Goal: Task Accomplishment & Management: Use online tool/utility

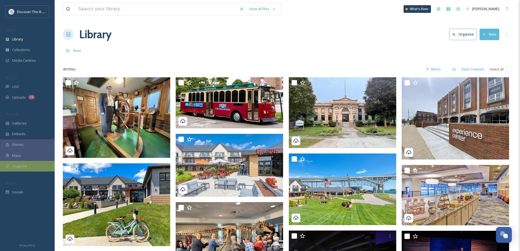
click at [35, 165] on div "SnapLink" at bounding box center [27, 166] width 55 height 11
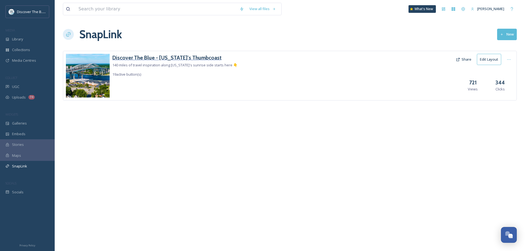
click at [174, 58] on h3 "Discover The Blue - [US_STATE]'s Thumbcoast" at bounding box center [174, 58] width 125 height 8
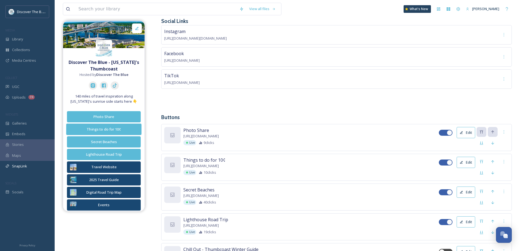
scroll to position [55, 0]
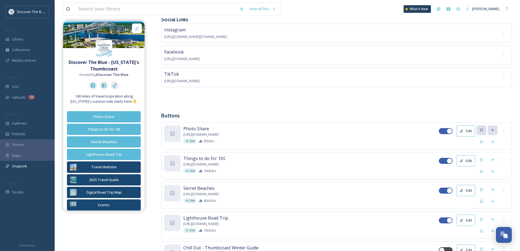
click at [444, 161] on div at bounding box center [443, 161] width 4 height 3
checkbox input "false"
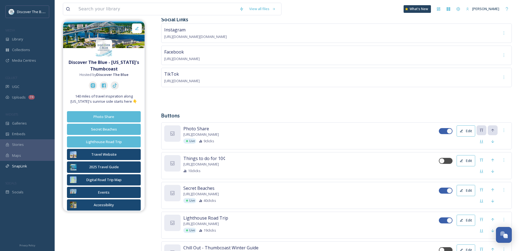
click at [443, 190] on div at bounding box center [443, 190] width 4 height 3
checkbox input "false"
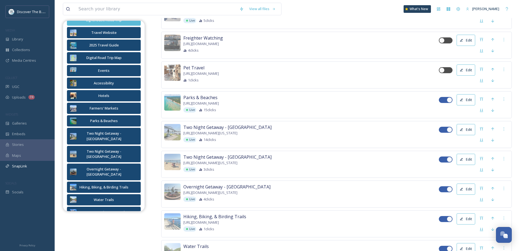
scroll to position [738, 0]
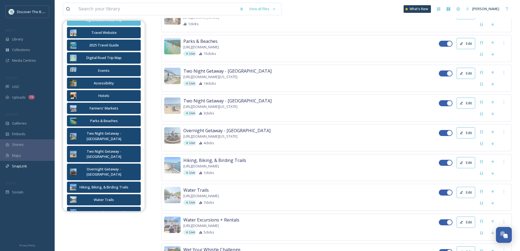
click at [443, 132] on div at bounding box center [443, 133] width 4 height 3
checkbox input "false"
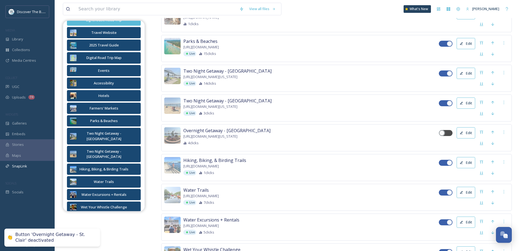
click at [442, 103] on div at bounding box center [443, 103] width 4 height 3
checkbox input "false"
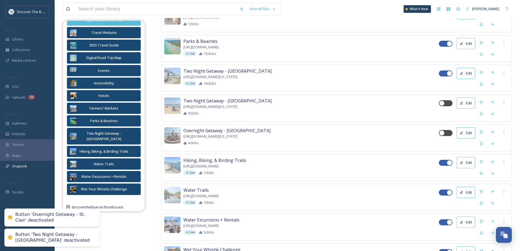
click at [443, 71] on div at bounding box center [446, 74] width 14 height 6
checkbox input "false"
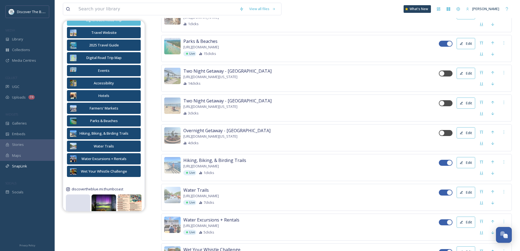
click at [443, 221] on div at bounding box center [443, 222] width 4 height 3
checkbox input "false"
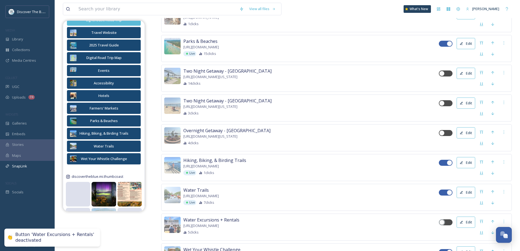
scroll to position [773, 0]
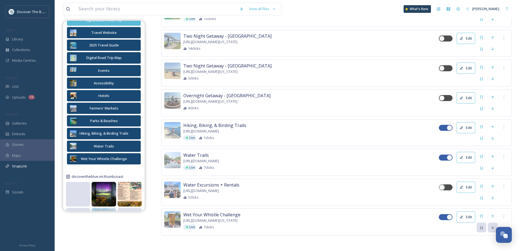
click at [443, 156] on div at bounding box center [443, 157] width 4 height 3
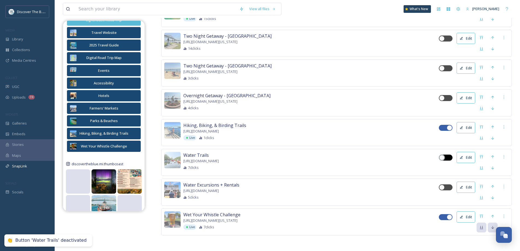
click at [448, 157] on div at bounding box center [448, 157] width 3 height 3
checkbox input "true"
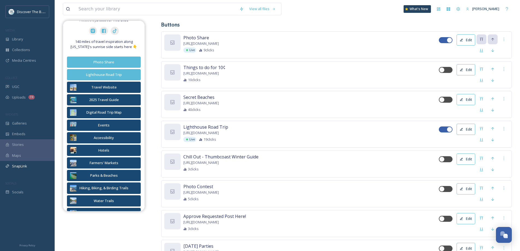
scroll to position [144, 0]
click at [442, 131] on div at bounding box center [443, 131] width 4 height 3
checkbox input "false"
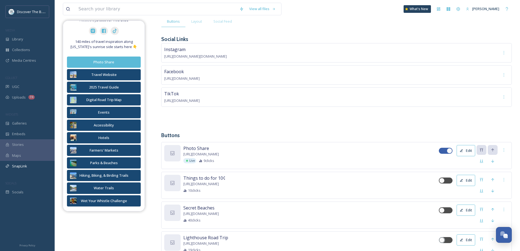
scroll to position [0, 0]
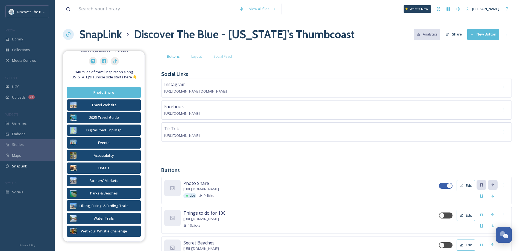
click at [478, 34] on button "New Button" at bounding box center [483, 34] width 32 height 11
click at [344, 157] on div "Instagram [URL][DOMAIN_NAME][DOMAIN_NAME] Facebook [URL][DOMAIN_NAME] TikTok [U…" at bounding box center [336, 118] width 351 height 80
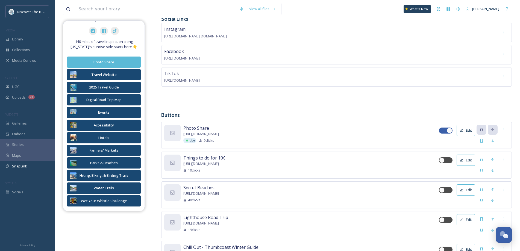
scroll to position [137, 0]
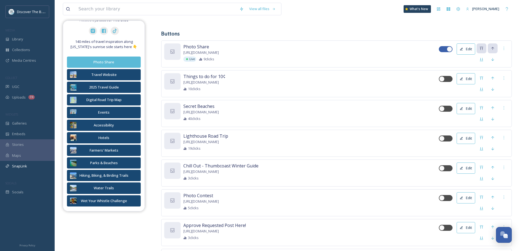
click at [219, 195] on div "Photo Contest [URL][DOMAIN_NAME] 5 clicks" at bounding box center [311, 201] width 256 height 18
click at [206, 195] on span "Photo Contest" at bounding box center [198, 195] width 30 height 7
click at [469, 199] on button "Edit" at bounding box center [466, 197] width 19 height 11
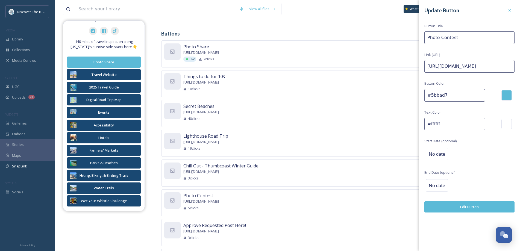
click at [335, 172] on div "Chill Out - Thumbcoast Winter Guide [URL][DOMAIN_NAME] 3 clicks" at bounding box center [311, 172] width 256 height 18
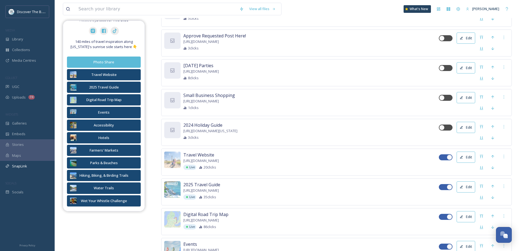
scroll to position [328, 0]
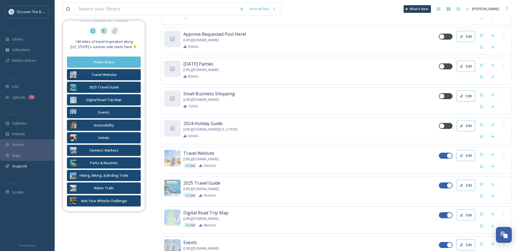
click at [314, 165] on div "Live 20 clicks" at bounding box center [311, 165] width 256 height 5
click at [463, 155] on icon at bounding box center [462, 156] width 4 height 4
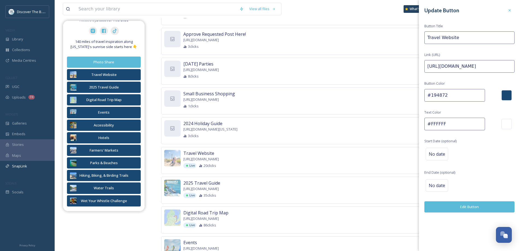
click at [441, 94] on input "#194872" at bounding box center [455, 95] width 61 height 13
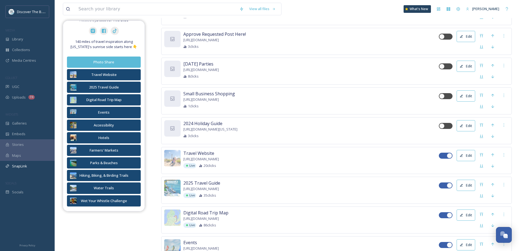
click at [327, 164] on div "Live 20 clicks" at bounding box center [311, 165] width 256 height 5
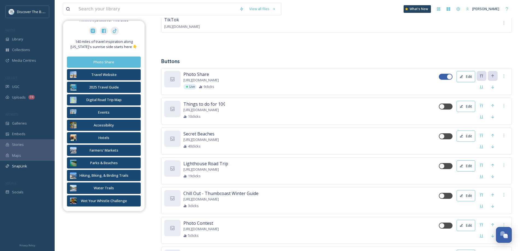
scroll to position [0, 0]
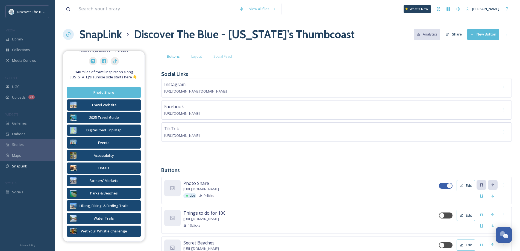
click at [486, 36] on button "New Button" at bounding box center [483, 34] width 32 height 11
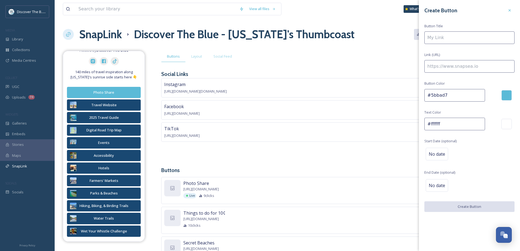
click at [440, 96] on input "#5bbad7" at bounding box center [455, 95] width 61 height 13
paste input "194872"
type input "#194872"
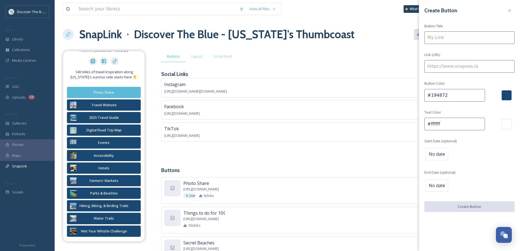
click at [440, 38] on input at bounding box center [470, 37] width 90 height 13
type input "Fall In Love With [US_STATE]'s Thumbcoast"
paste input "[URL][DOMAIN_NAME]"
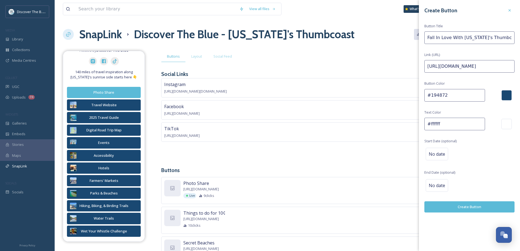
type input "[URL][DOMAIN_NAME]"
click at [454, 205] on button "Create Button" at bounding box center [470, 206] width 90 height 11
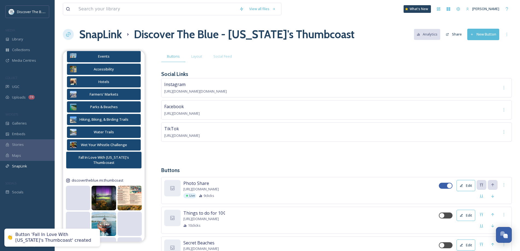
scroll to position [164, 0]
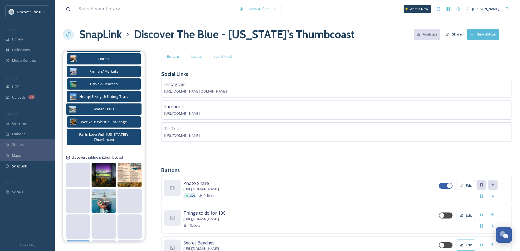
drag, startPoint x: 127, startPoint y: 142, endPoint x: 129, endPoint y: 109, distance: 33.4
click at [129, 109] on div "Discover The Blue - [US_STATE]'s Thumbcoast Hosted by Discover The Blue 140 mil…" at bounding box center [103, 166] width 81 height 487
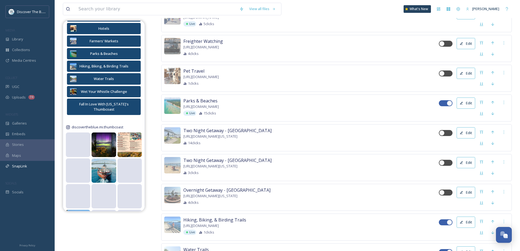
scroll to position [803, 0]
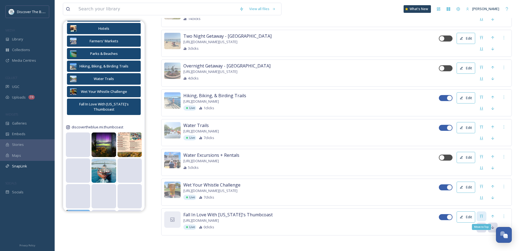
click at [484, 215] on div "Move to Top" at bounding box center [482, 217] width 10 height 10
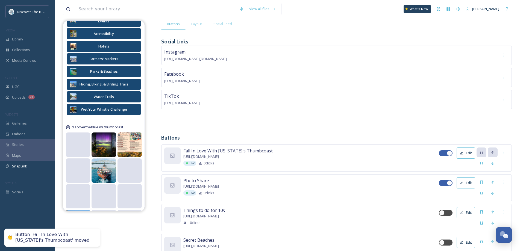
scroll to position [82, 0]
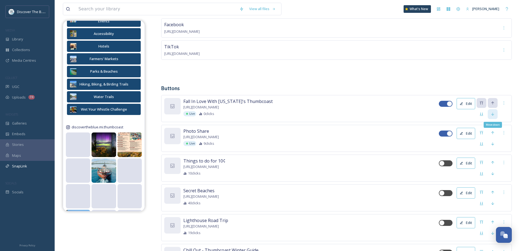
click at [492, 115] on icon at bounding box center [493, 114] width 4 height 4
click at [495, 143] on icon at bounding box center [493, 144] width 4 height 4
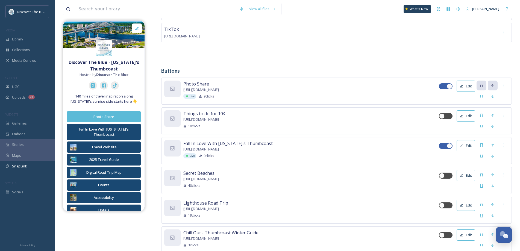
scroll to position [109, 0]
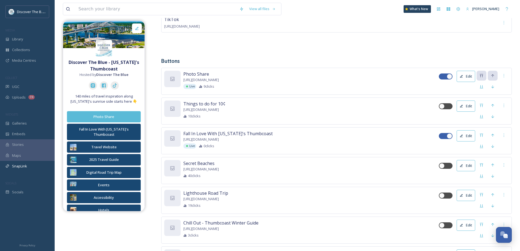
click at [464, 134] on button "Edit" at bounding box center [466, 135] width 19 height 11
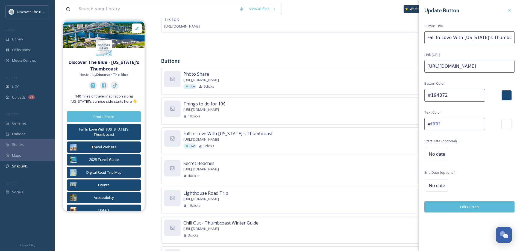
click at [449, 209] on button "Edit Button" at bounding box center [470, 206] width 90 height 11
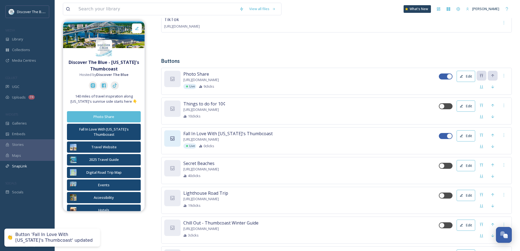
click at [173, 137] on icon at bounding box center [172, 138] width 5 height 5
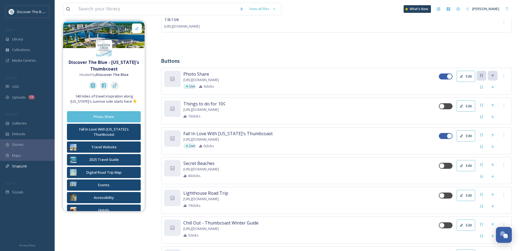
click at [27, 36] on div "Library" at bounding box center [27, 39] width 55 height 11
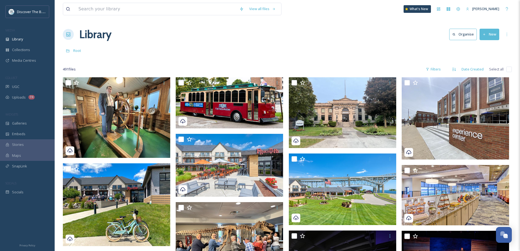
click at [485, 35] on icon at bounding box center [485, 35] width 4 height 4
click at [37, 165] on div "SnapLink" at bounding box center [27, 166] width 55 height 11
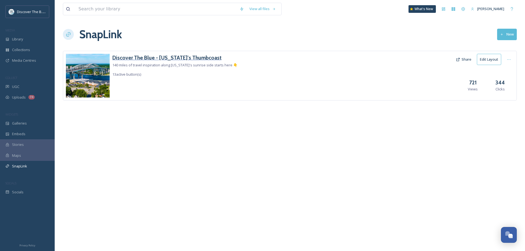
click at [201, 55] on h3 "Discover The Blue - [US_STATE]'s Thumbcoast" at bounding box center [174, 58] width 125 height 8
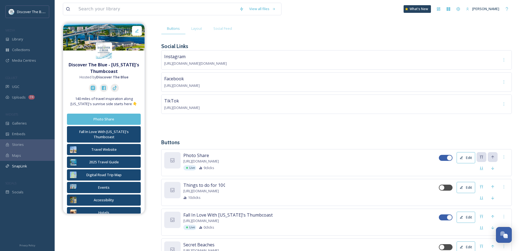
scroll to position [55, 0]
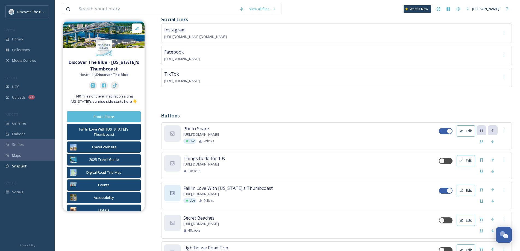
click at [174, 193] on icon at bounding box center [173, 193] width 4 height 4
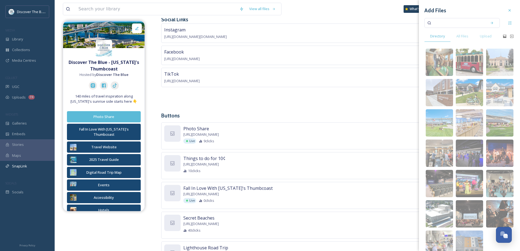
click at [452, 22] on input at bounding box center [459, 23] width 52 height 12
type input "harsens"
click at [490, 24] on icon at bounding box center [492, 23] width 4 height 4
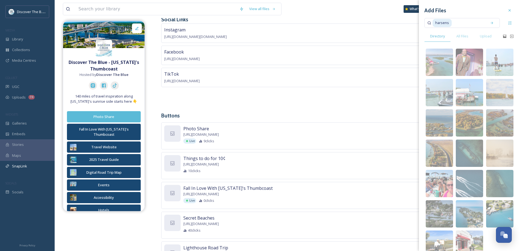
scroll to position [24, 0]
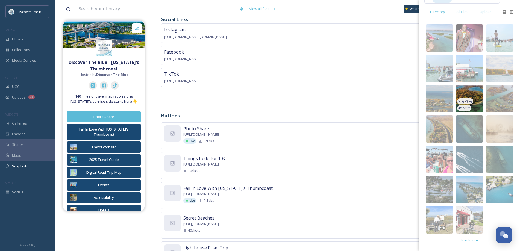
click at [474, 101] on img at bounding box center [469, 98] width 27 height 27
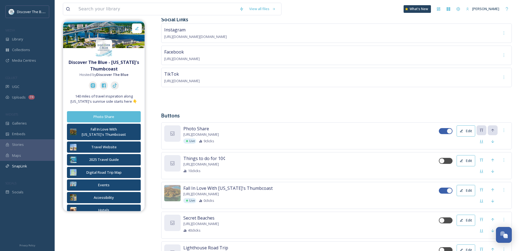
click at [380, 94] on div "Instagram [URL][DOMAIN_NAME][DOMAIN_NAME] Facebook [URL][DOMAIN_NAME] TikTok [U…" at bounding box center [336, 64] width 351 height 80
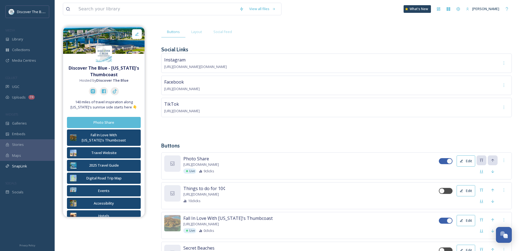
scroll to position [55, 0]
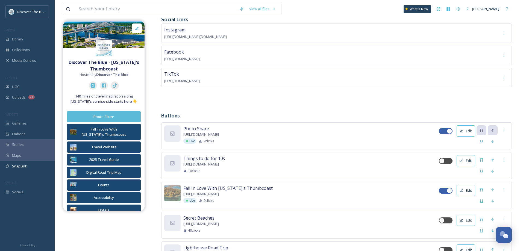
click at [272, 190] on div "Fall In Love With [US_STATE]'s Thumbcoast [URL][DOMAIN_NAME] Live 0 clicks" at bounding box center [311, 194] width 256 height 18
click at [467, 189] on button "Edit" at bounding box center [466, 190] width 19 height 11
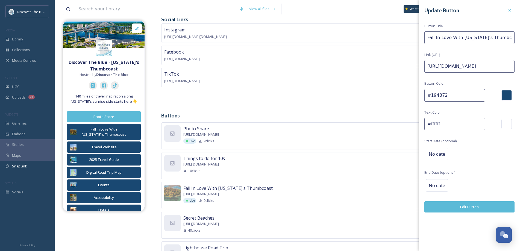
click at [435, 98] on input "#194872" at bounding box center [455, 95] width 61 height 13
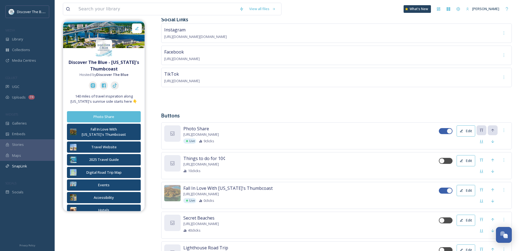
click at [337, 100] on div "Instagram [URL][DOMAIN_NAME][DOMAIN_NAME] Facebook [URL][DOMAIN_NAME] TikTok [U…" at bounding box center [336, 64] width 351 height 80
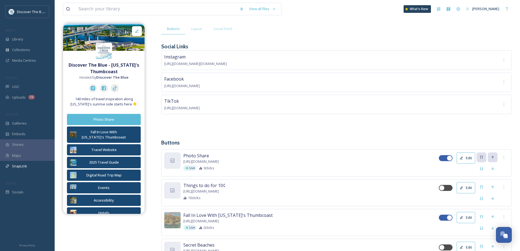
scroll to position [0, 0]
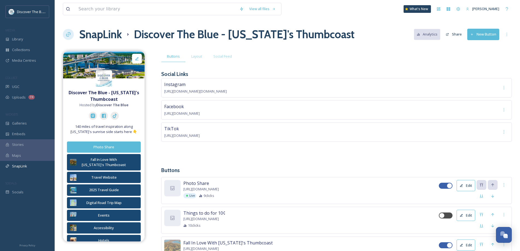
click at [489, 31] on button "New Button" at bounding box center [483, 34] width 32 height 11
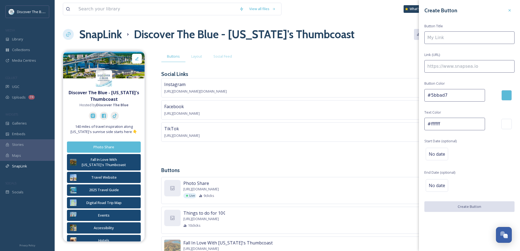
click at [436, 97] on input "#5bbad7" at bounding box center [455, 95] width 61 height 13
paste input "194872"
type input "#194872"
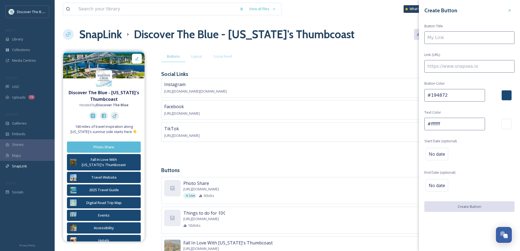
paste input "[URL][DOMAIN_NAME]"
type input "[URL][DOMAIN_NAME]"
click at [452, 38] on input at bounding box center [470, 37] width 90 height 13
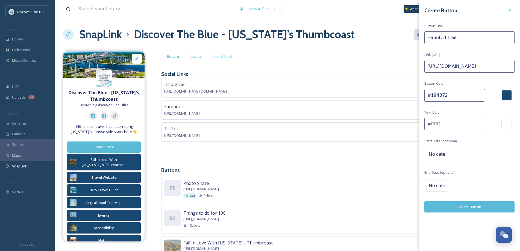
type input "Haunted Trail"
click at [466, 210] on button "Create Button" at bounding box center [470, 206] width 90 height 11
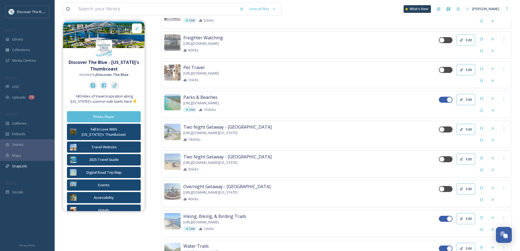
scroll to position [833, 0]
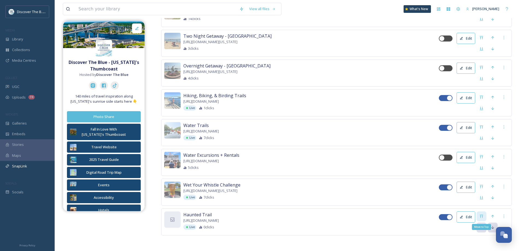
click at [482, 217] on icon at bounding box center [481, 216] width 4 height 4
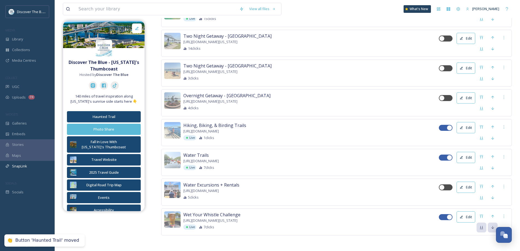
scroll to position [0, 0]
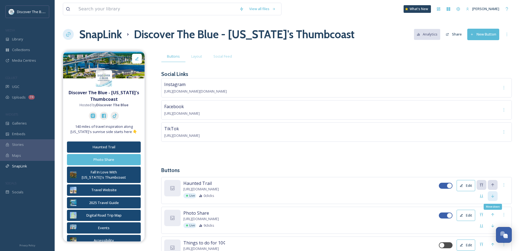
click at [494, 195] on icon at bounding box center [493, 196] width 4 height 4
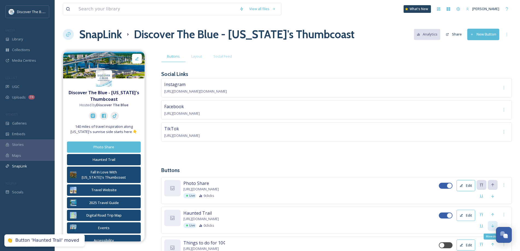
click at [493, 222] on div "Move down" at bounding box center [493, 226] width 10 height 10
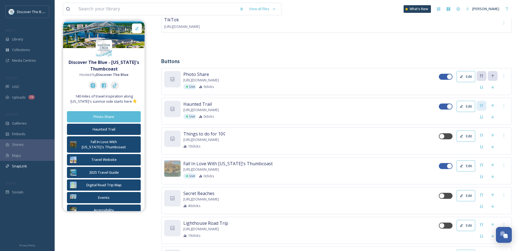
scroll to position [109, 0]
click at [495, 144] on div "Move down" at bounding box center [493, 147] width 10 height 10
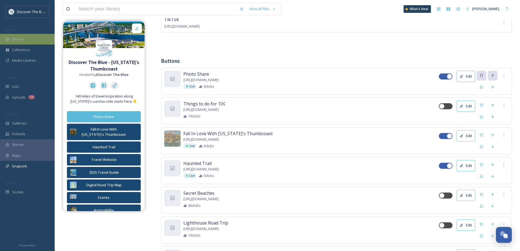
click at [42, 35] on div "Library" at bounding box center [27, 39] width 55 height 11
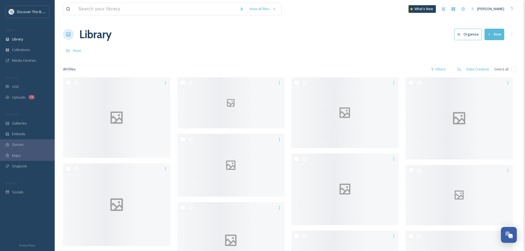
click at [501, 37] on div "Library Organise New" at bounding box center [290, 34] width 454 height 16
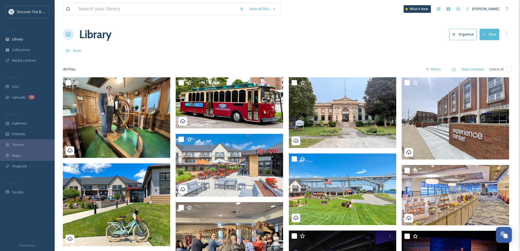
click at [485, 34] on icon at bounding box center [485, 34] width 2 height 2
click at [487, 48] on span "File Upload" at bounding box center [487, 47] width 18 height 5
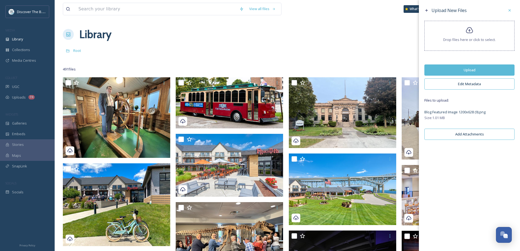
click at [445, 72] on button "Upload" at bounding box center [470, 70] width 90 height 11
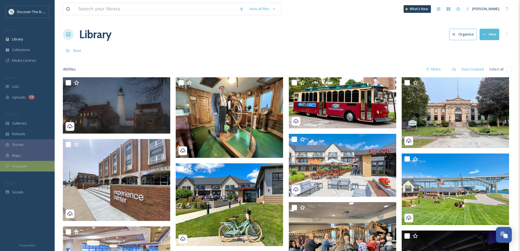
click at [34, 165] on div "SnapLink" at bounding box center [27, 166] width 55 height 11
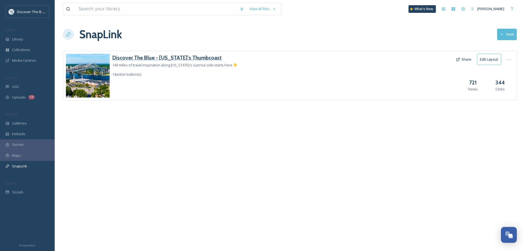
click at [182, 59] on h3 "Discover The Blue - [US_STATE]'s Thumbcoast" at bounding box center [174, 58] width 125 height 8
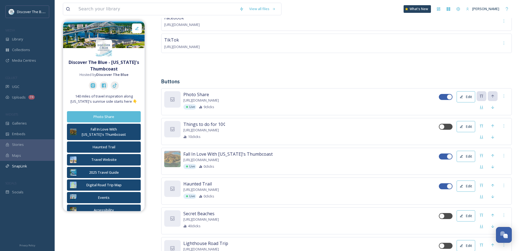
scroll to position [109, 0]
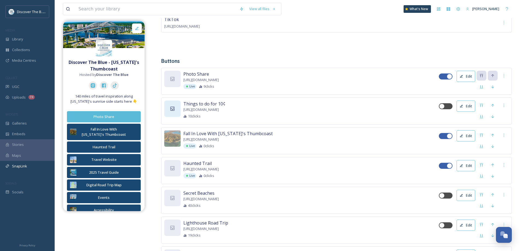
click at [170, 103] on div at bounding box center [172, 109] width 16 height 16
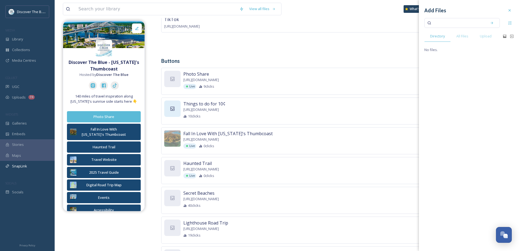
click at [176, 109] on div at bounding box center [172, 109] width 16 height 16
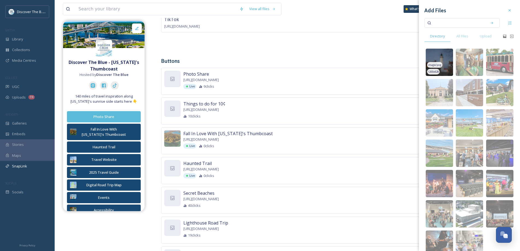
click at [440, 66] on span "image/png" at bounding box center [435, 65] width 14 height 4
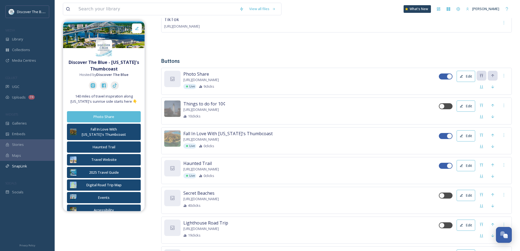
click at [463, 103] on button "Edit" at bounding box center [466, 106] width 19 height 11
click at [167, 110] on img at bounding box center [172, 109] width 16 height 16
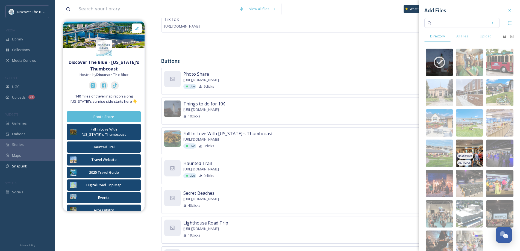
click at [466, 144] on img at bounding box center [469, 153] width 27 height 27
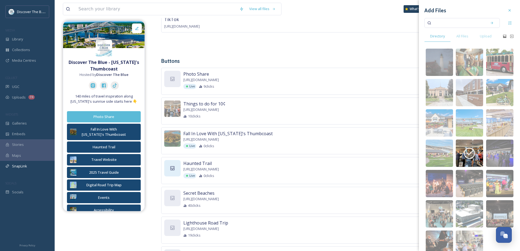
click at [175, 168] on div at bounding box center [172, 168] width 16 height 16
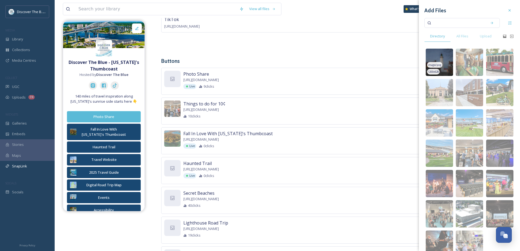
click at [441, 67] on img at bounding box center [439, 62] width 27 height 27
click at [282, 45] on div "Instagram [URL][DOMAIN_NAME][DOMAIN_NAME] Facebook [URL][DOMAIN_NAME] TikTok [U…" at bounding box center [336, 9] width 351 height 80
